Goal: Use online tool/utility

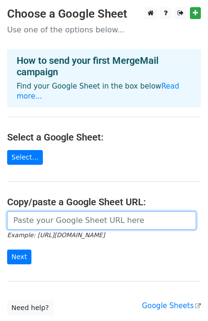
click at [30, 211] on input "url" at bounding box center [101, 220] width 189 height 18
paste input "https://docs.google.com/spreadsheets/d/1xAJtEuZedYTEOf8jop-iH5V-NunEIU8aNSjC5mO…"
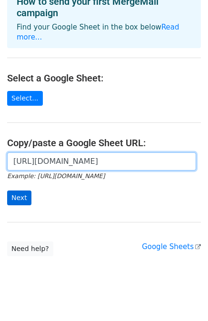
type input "https://docs.google.com/spreadsheets/d/1xAJtEuZedYTEOf8jop-iH5V-NunEIU8aNSjC5mO…"
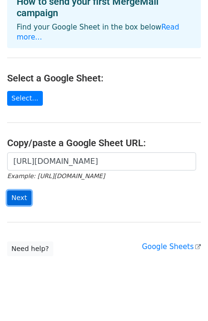
scroll to position [0, 0]
click at [24, 190] on input "Next" at bounding box center [19, 197] width 24 height 15
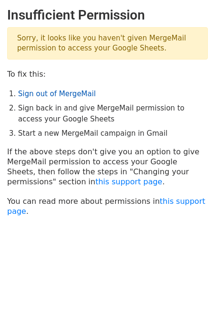
click at [57, 93] on link "Sign out of MergeMail" at bounding box center [57, 94] width 78 height 9
